Goal: Task Accomplishment & Management: Use online tool/utility

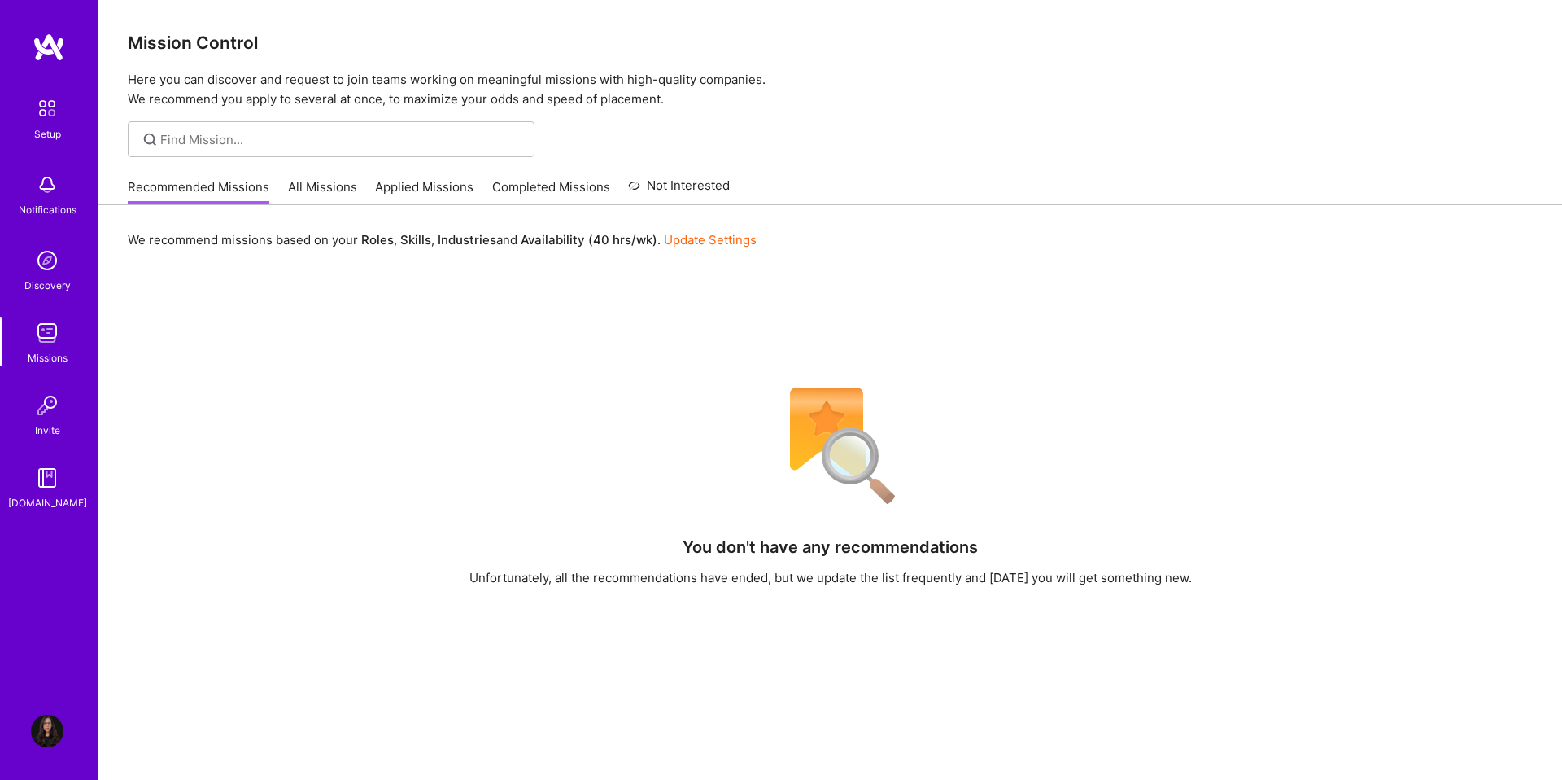
click at [334, 190] on link "All Missions" at bounding box center [322, 191] width 69 height 27
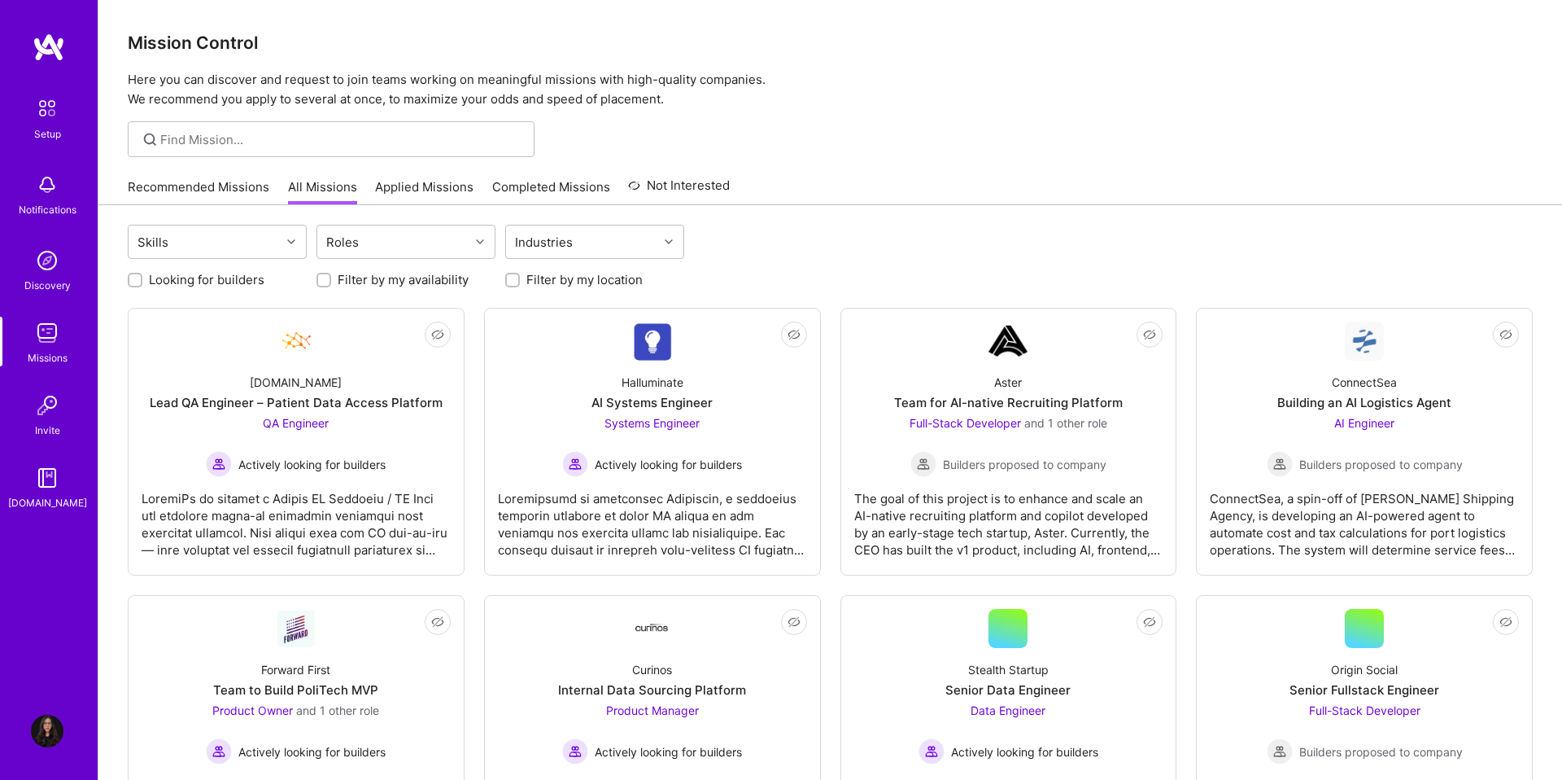
click at [190, 281] on label "Looking for builders" at bounding box center [207, 279] width 116 height 17
click at [142, 281] on input "Looking for builders" at bounding box center [136, 280] width 11 height 11
checkbox input "true"
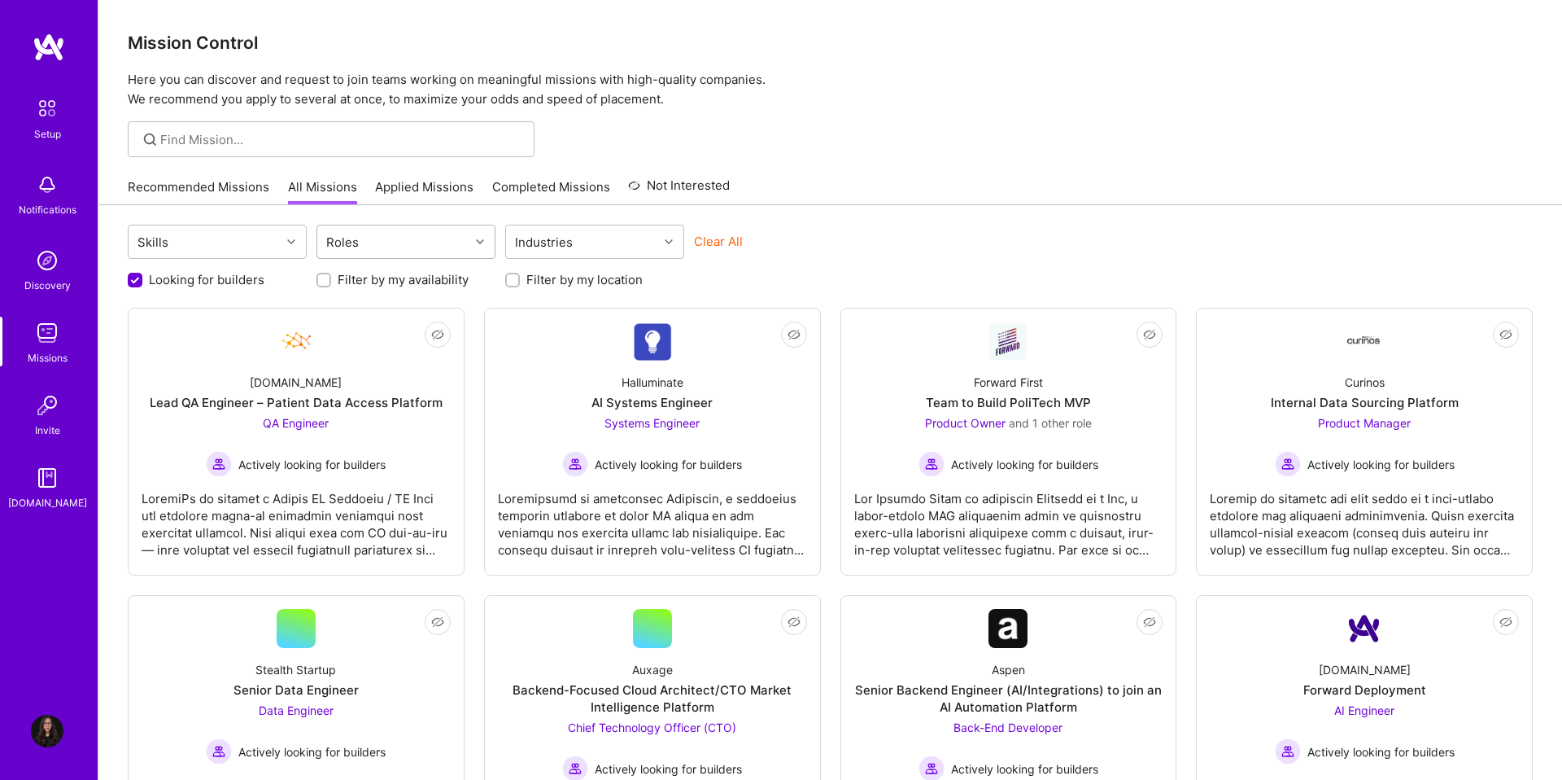
click at [368, 237] on div "Roles" at bounding box center [393, 241] width 152 height 33
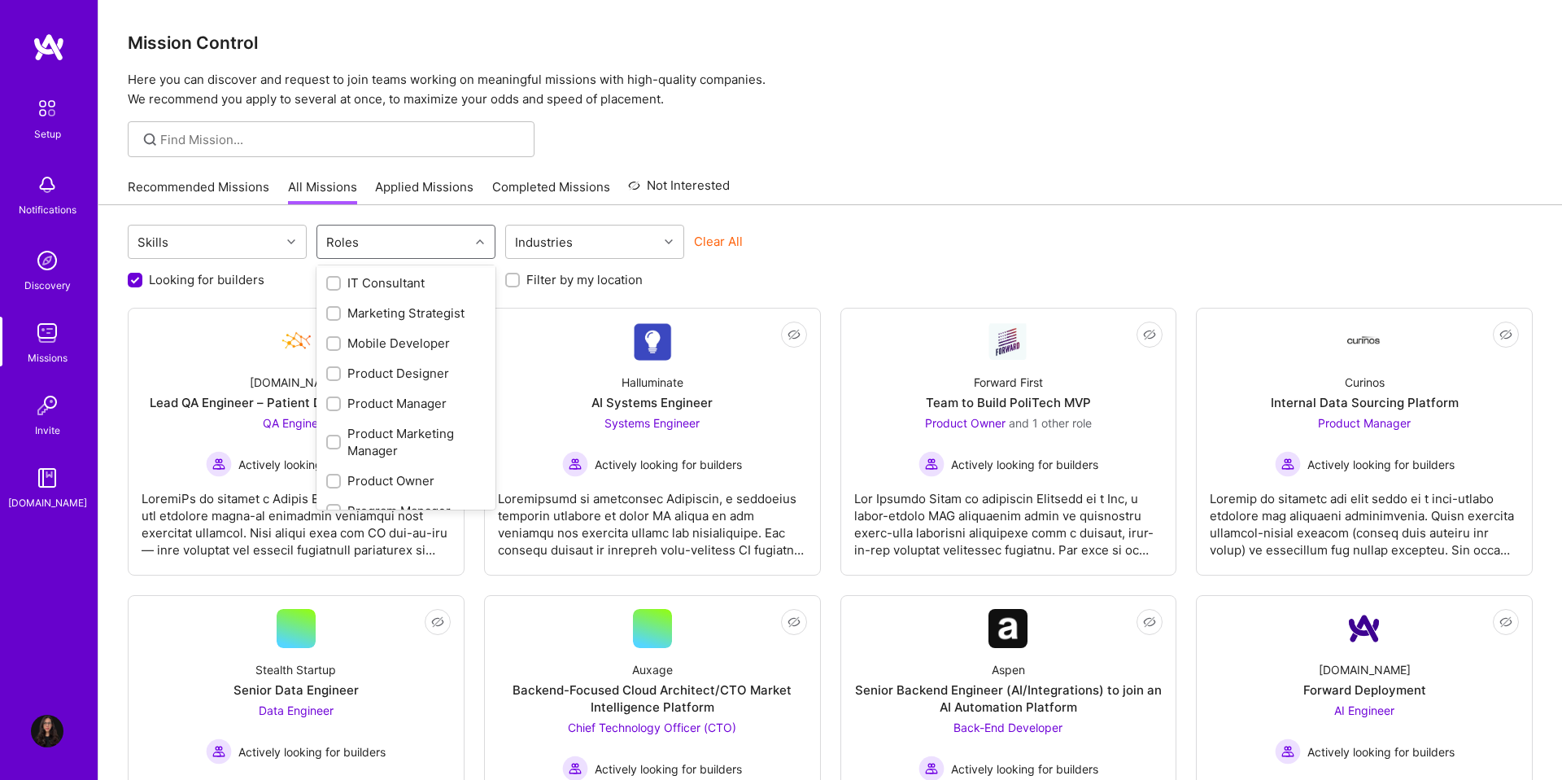
scroll to position [548, 0]
click at [365, 373] on div "Product Designer" at bounding box center [405, 372] width 159 height 17
checkbox input "true"
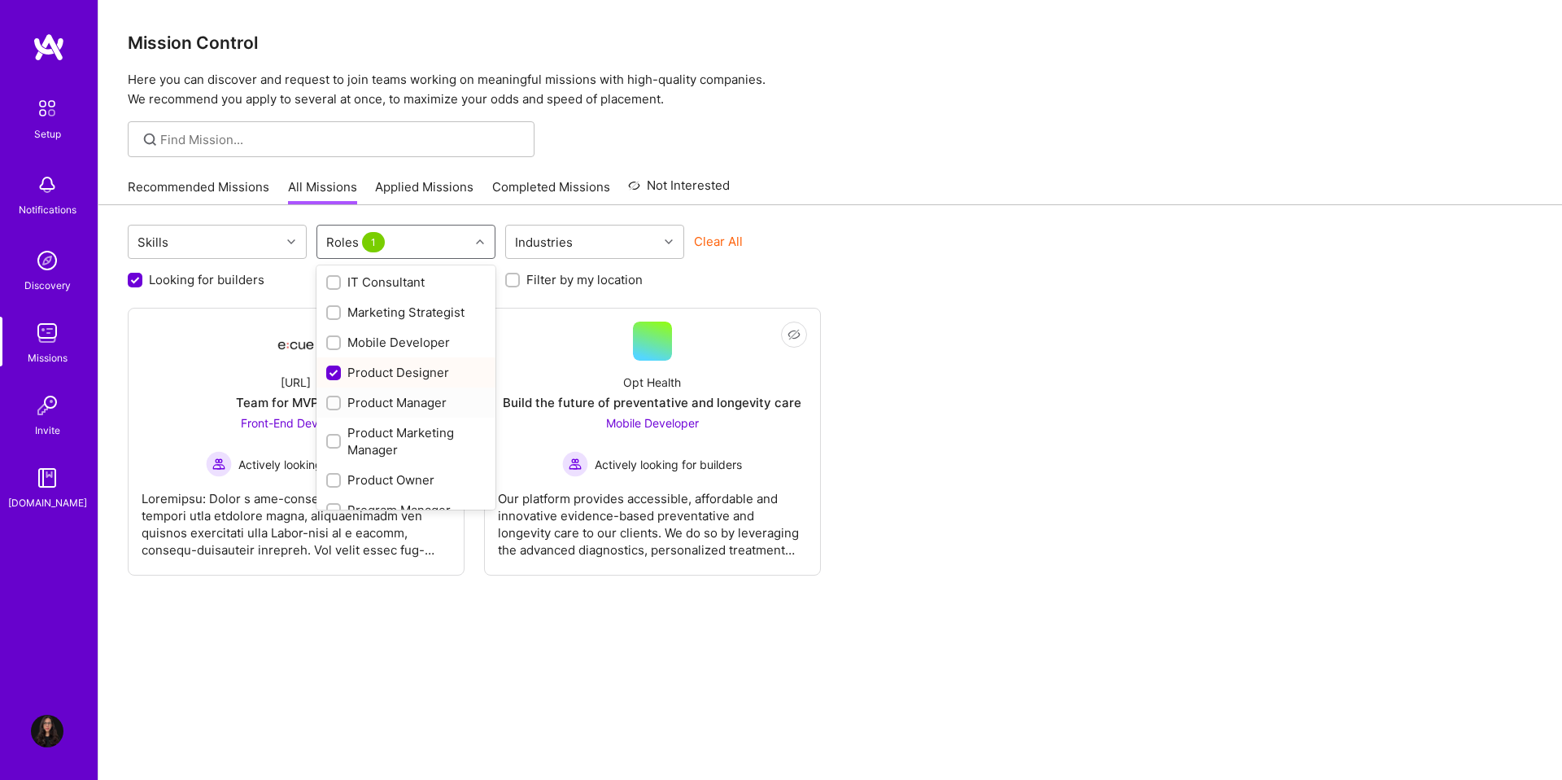
click at [362, 399] on div "Product Manager" at bounding box center [405, 402] width 159 height 17
checkbox input "true"
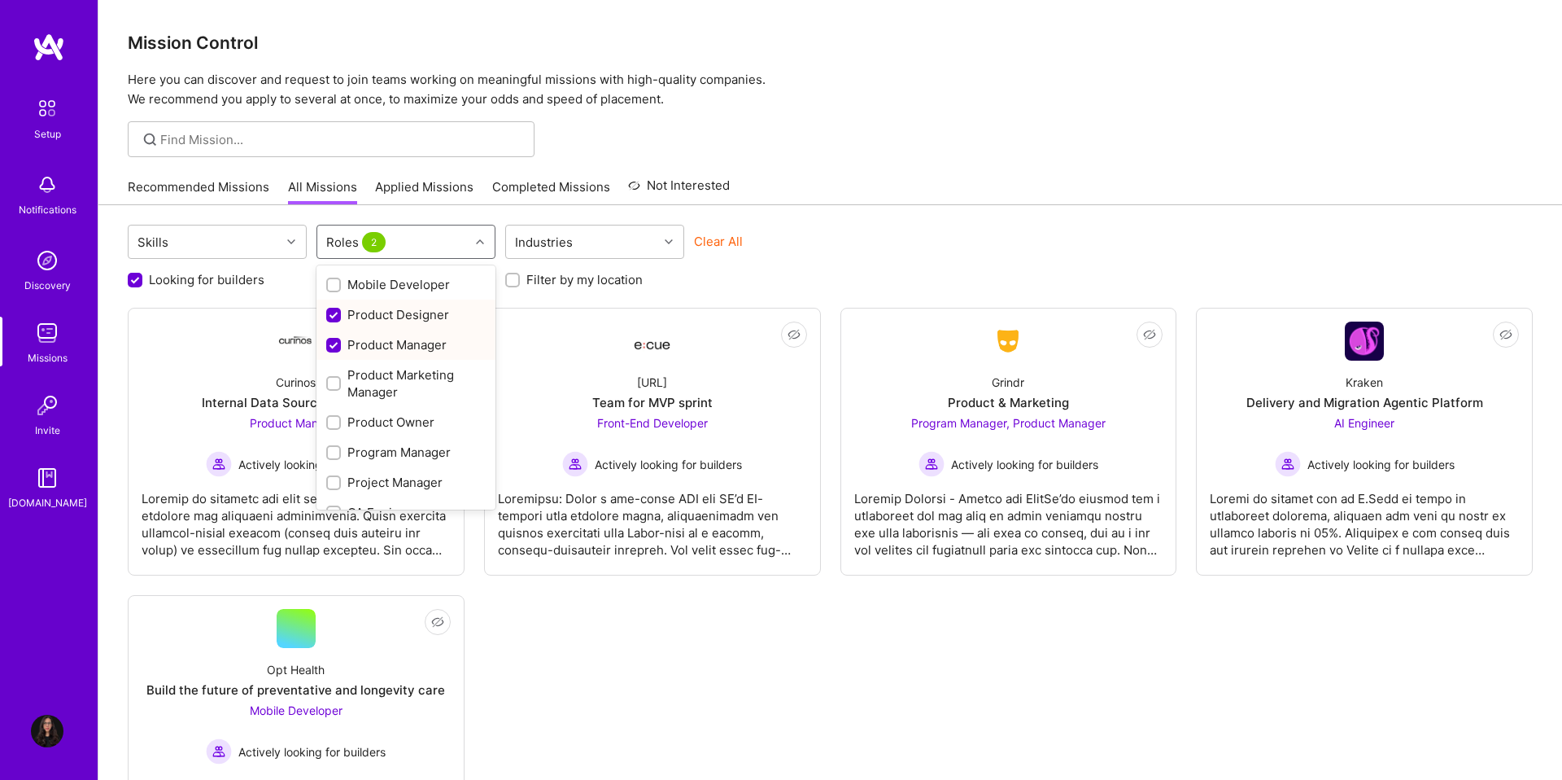
scroll to position [606, 0]
click at [365, 420] on div "Product Owner" at bounding box center [405, 421] width 159 height 17
checkbox input "true"
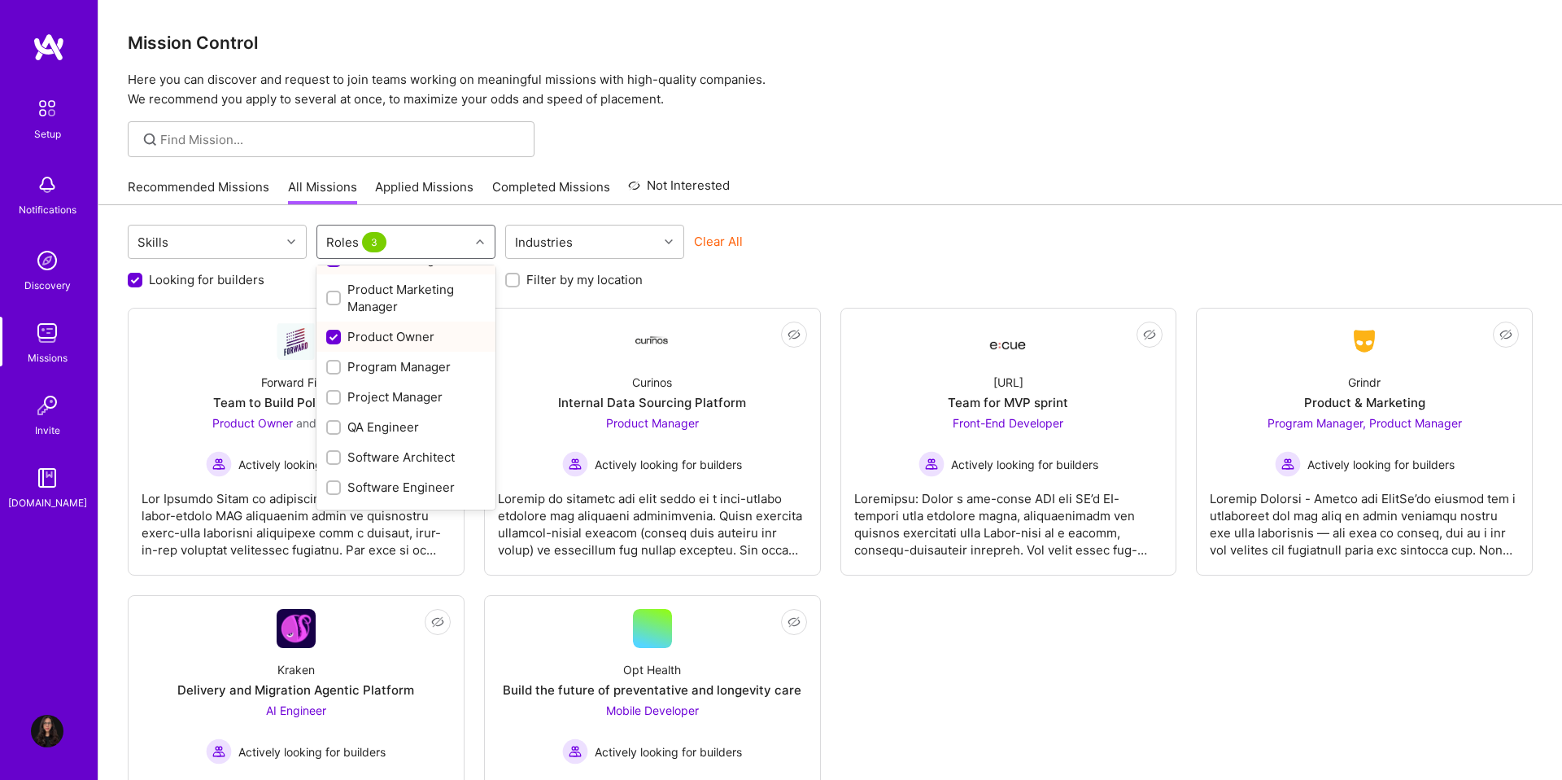
scroll to position [692, 0]
click at [369, 395] on div "Project Manager" at bounding box center [405, 395] width 159 height 17
checkbox input "true"
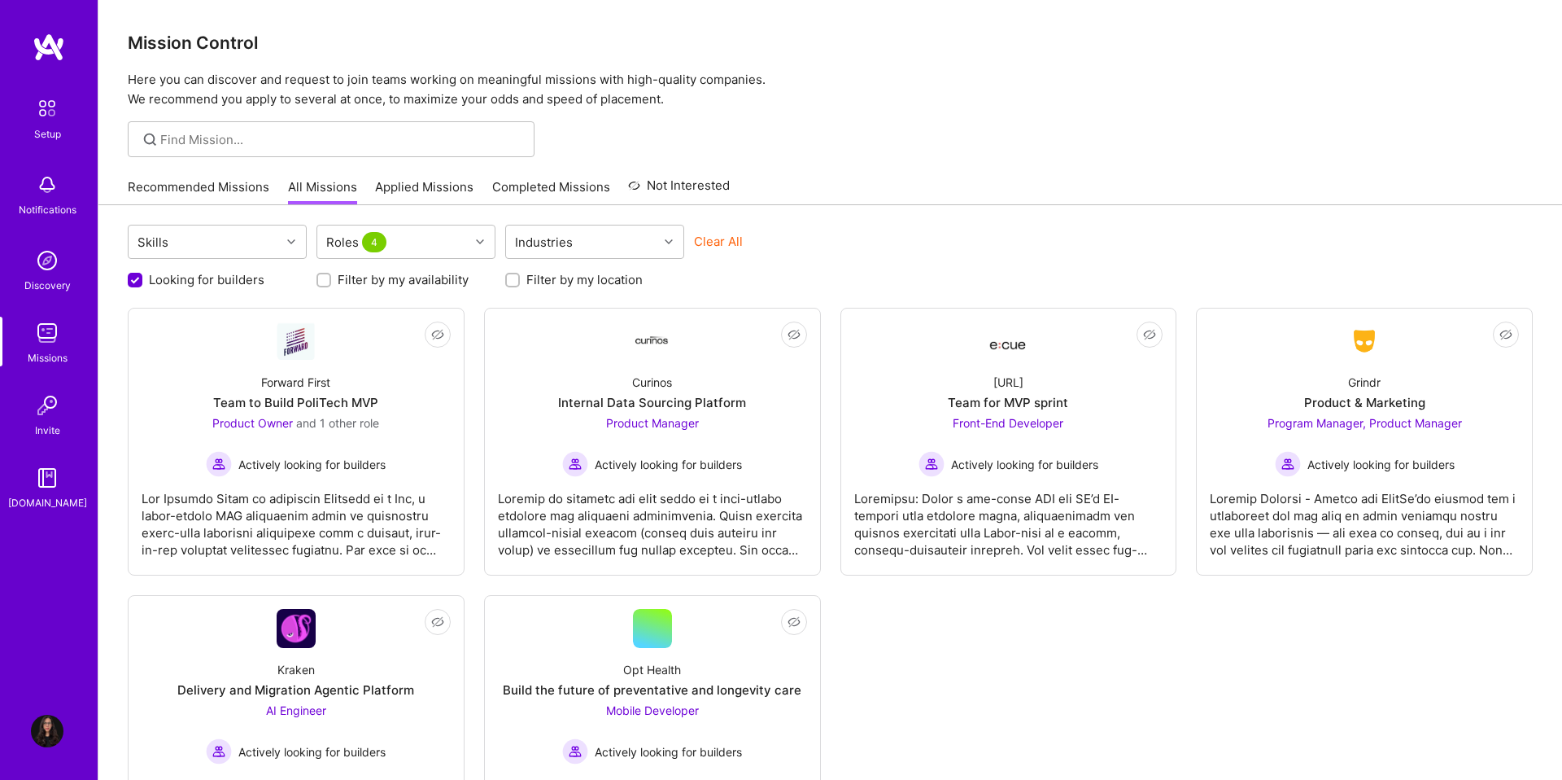
click at [758, 263] on div "Looking for builders Filter by my availability Filter by my location" at bounding box center [830, 275] width 1405 height 25
click at [522, 280] on div "Filter by my location" at bounding box center [594, 279] width 179 height 17
click at [510, 282] on input "Filter by my location" at bounding box center [514, 280] width 11 height 11
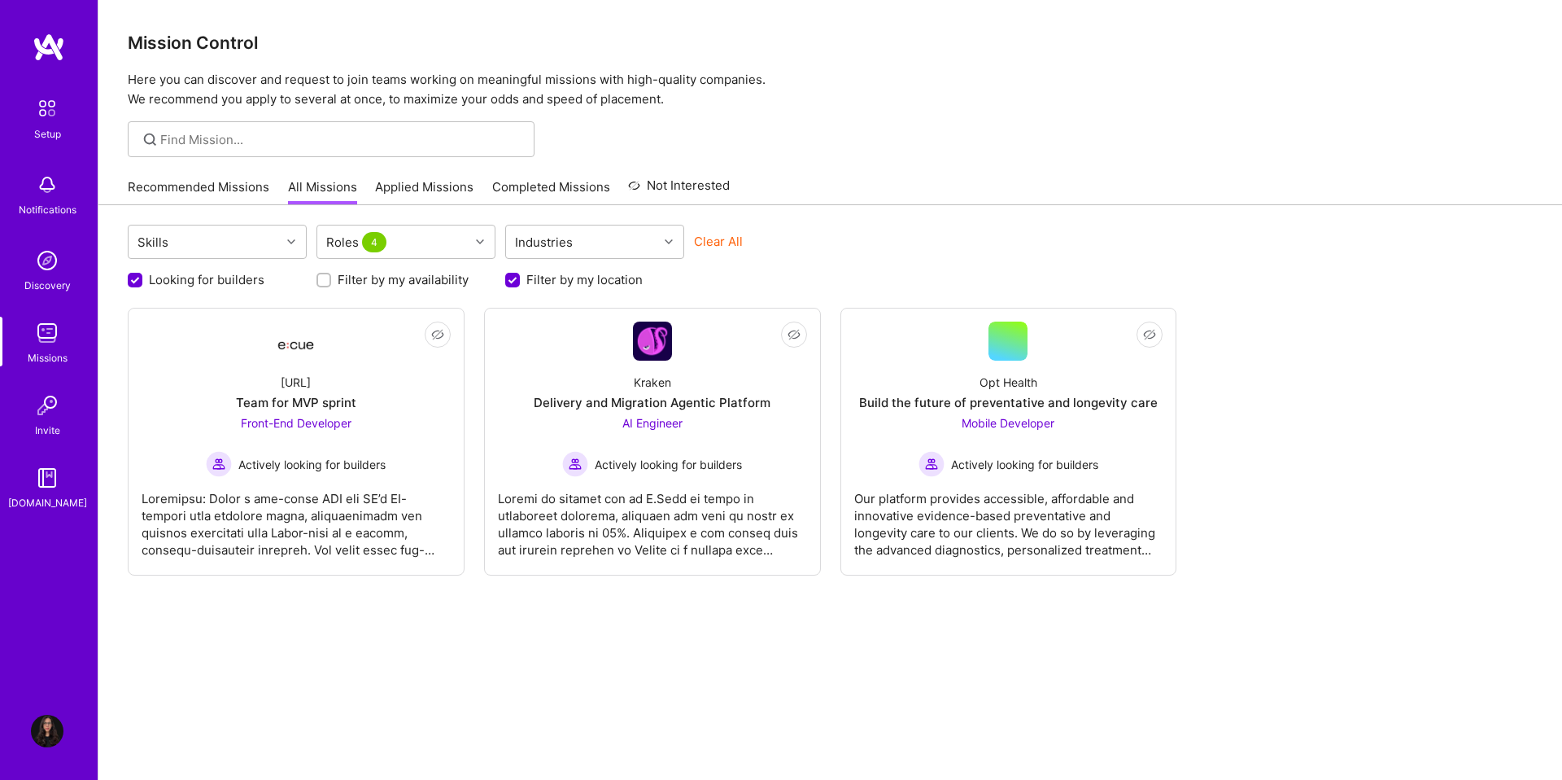
click at [510, 283] on input "Filter by my location" at bounding box center [514, 280] width 15 height 15
checkbox input "false"
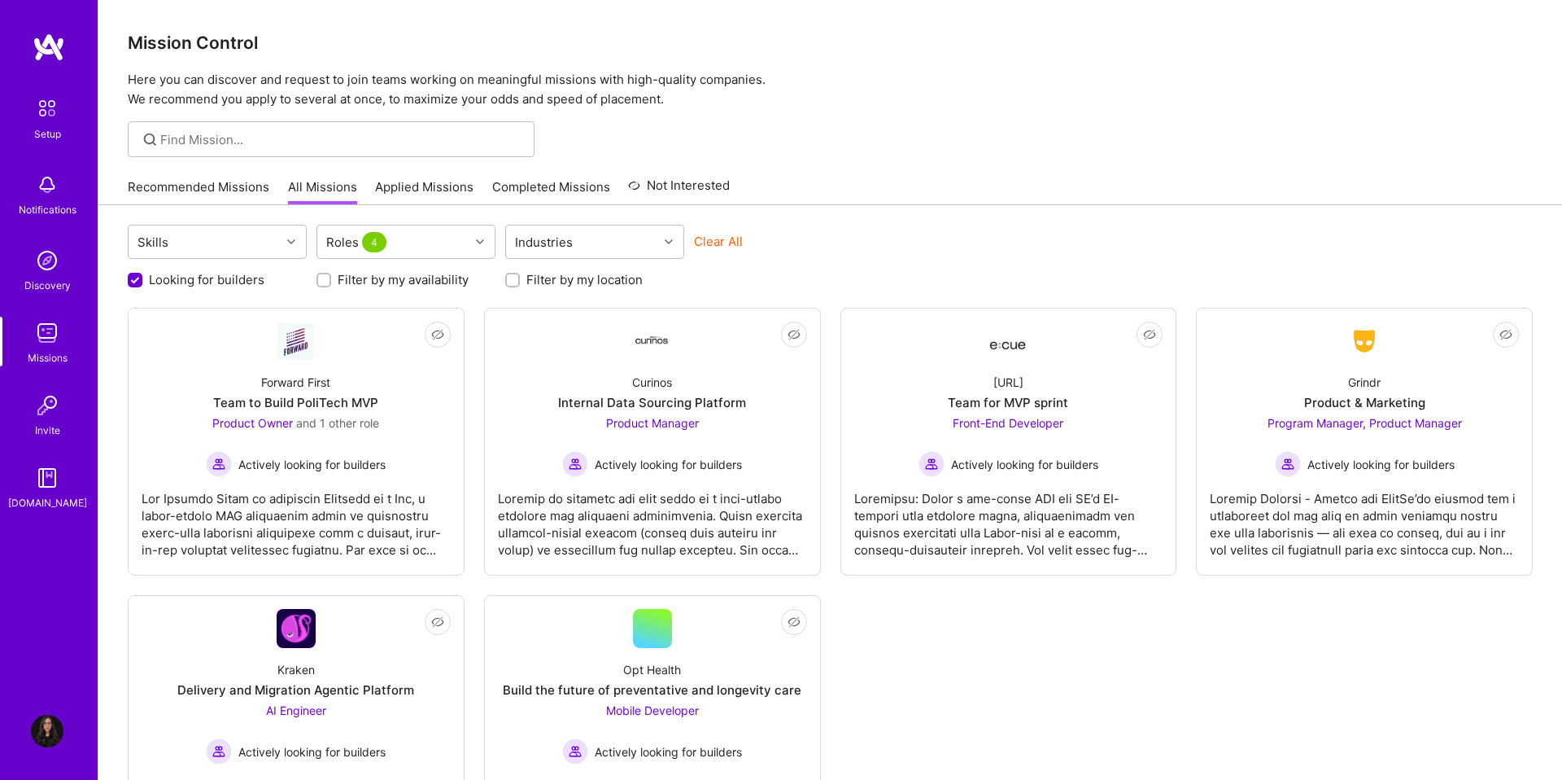
click at [50, 58] on img at bounding box center [49, 47] width 33 height 29
